Goal: Information Seeking & Learning: Learn about a topic

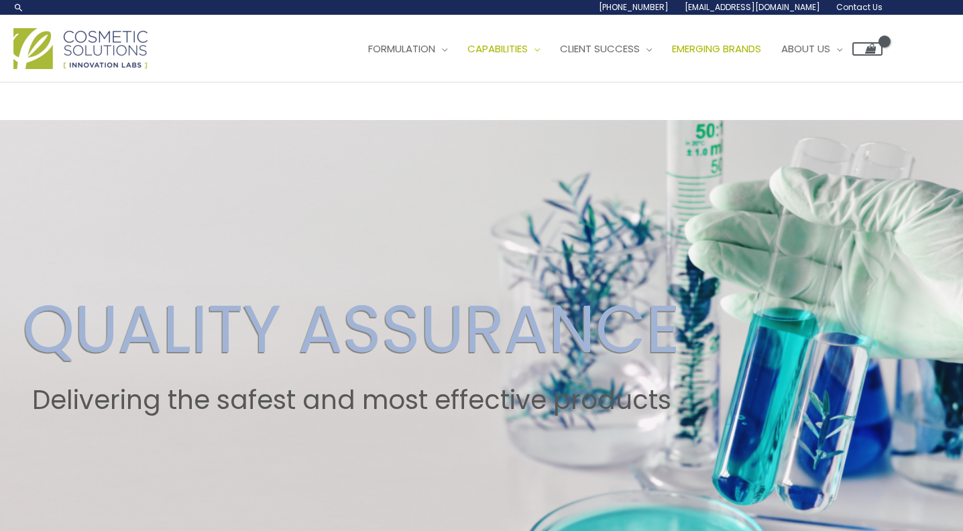
click at [728, 50] on span "Emerging Brands" at bounding box center [716, 49] width 89 height 14
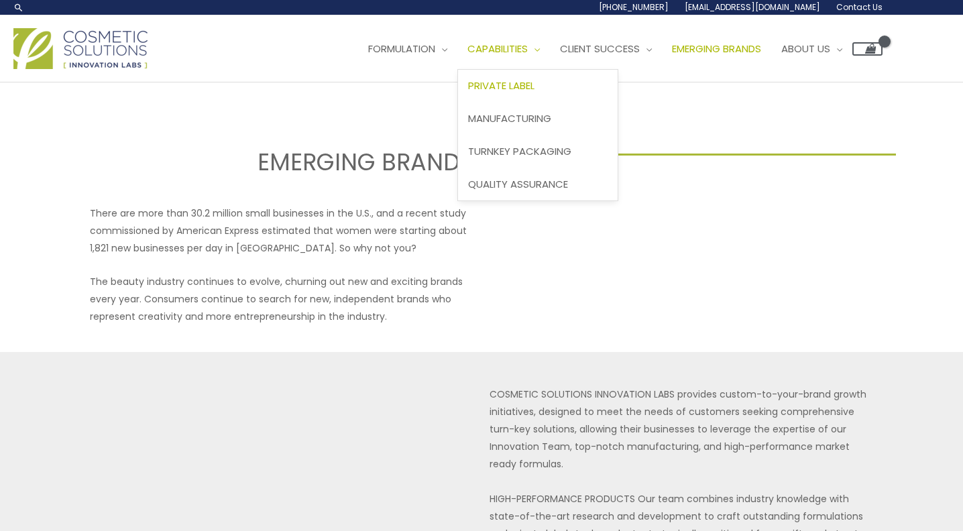
click at [535, 85] on span "Private Label" at bounding box center [501, 85] width 66 height 14
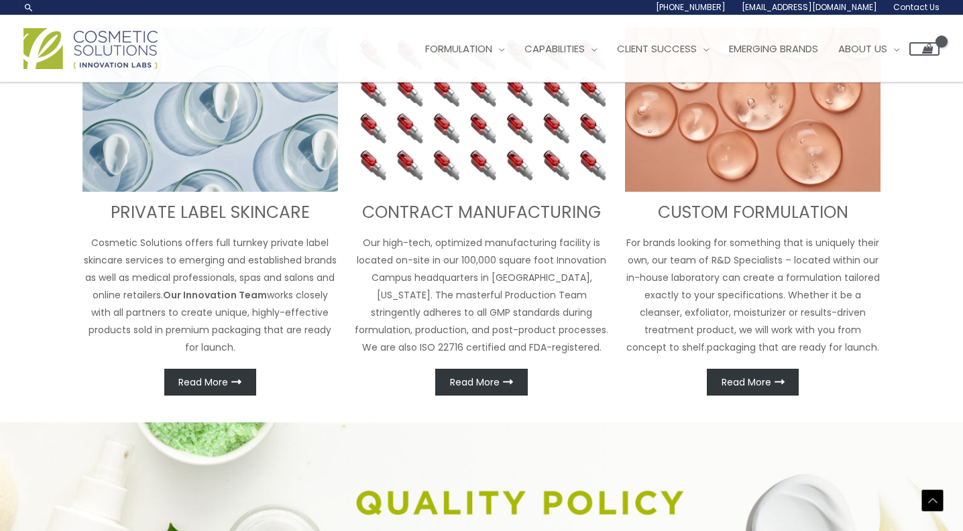
scroll to position [511, 0]
